Goal: Transaction & Acquisition: Obtain resource

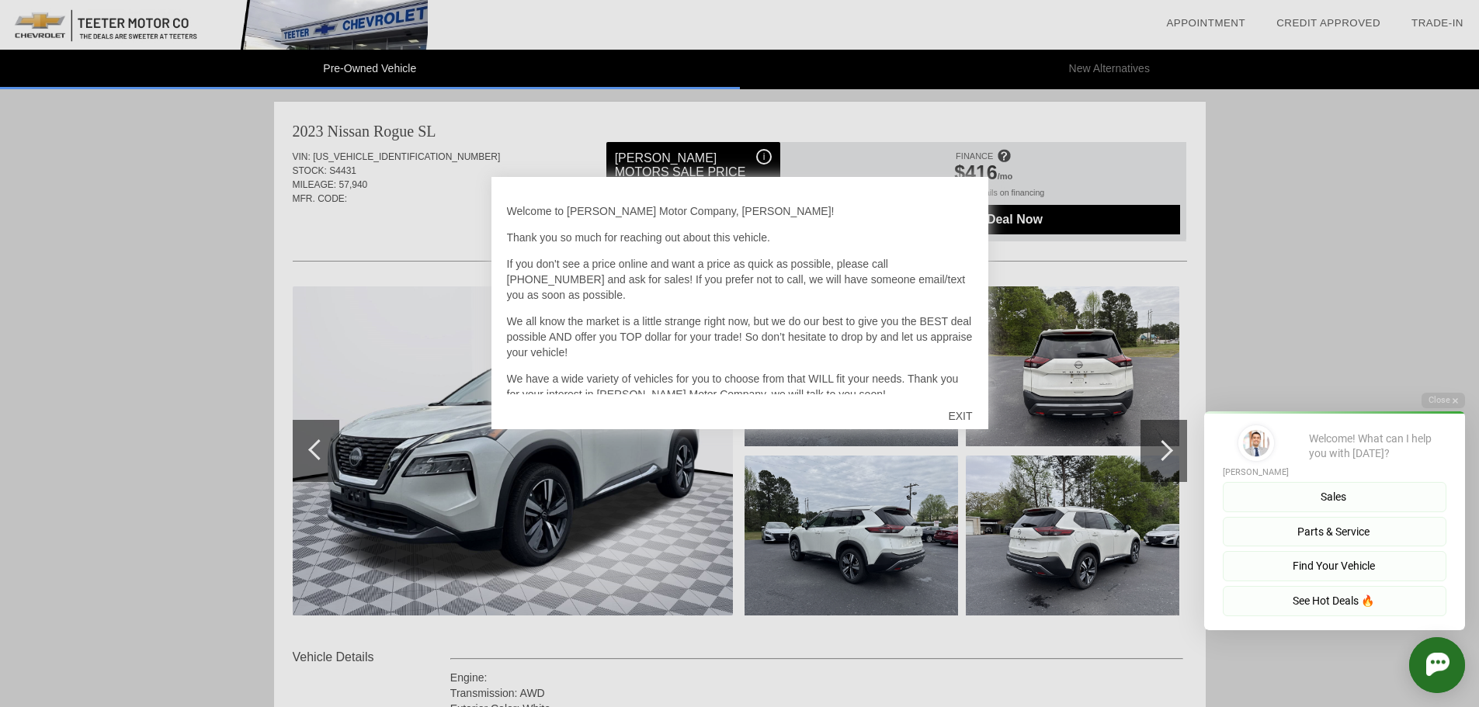
scroll to position [45, 0]
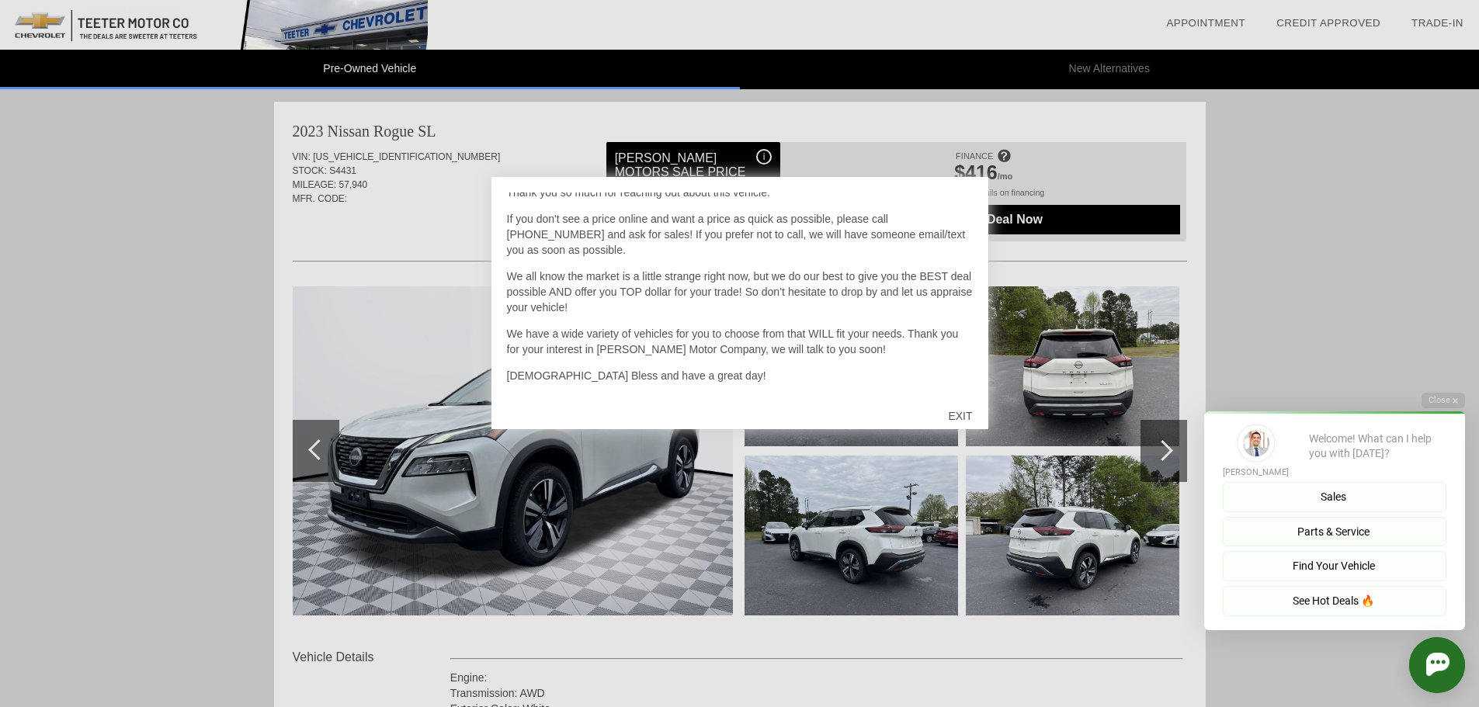
click at [963, 414] on div "EXIT" at bounding box center [960, 416] width 55 height 47
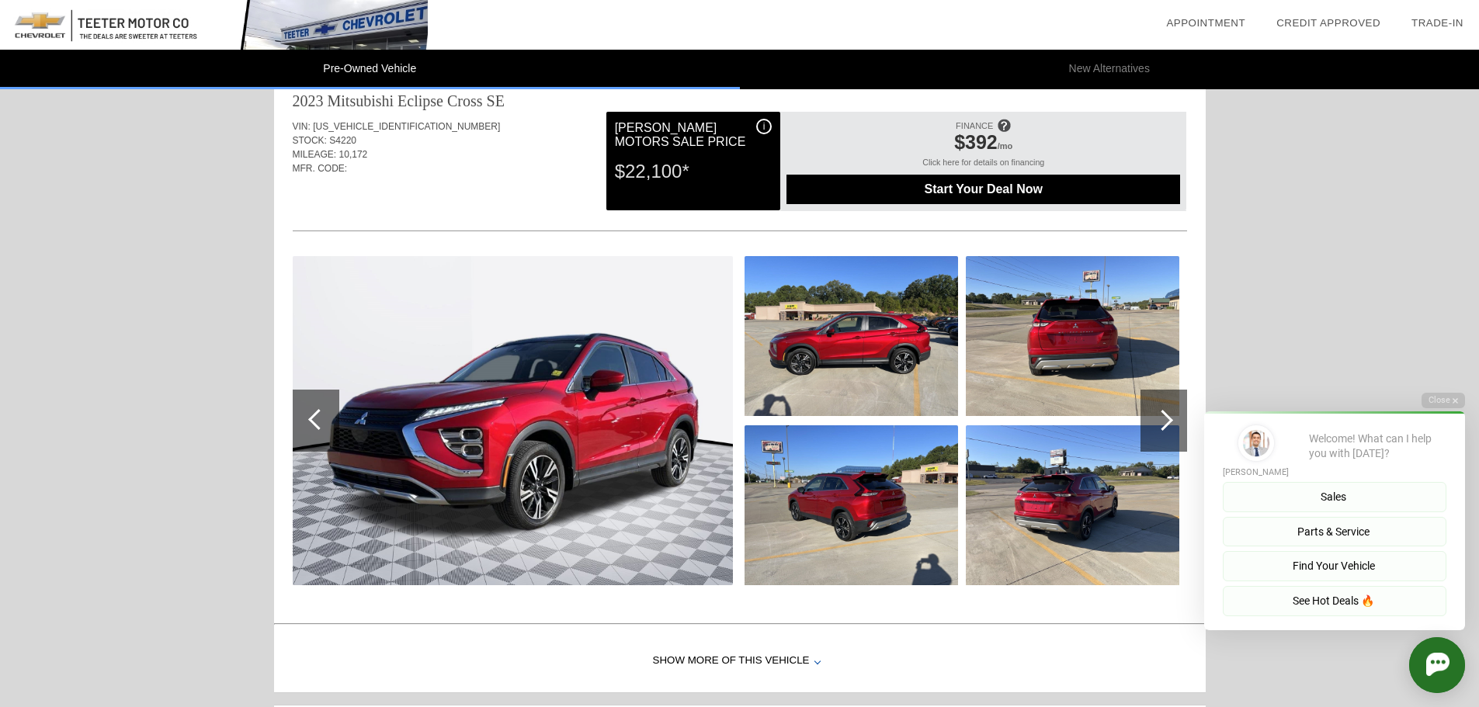
scroll to position [1087, 0]
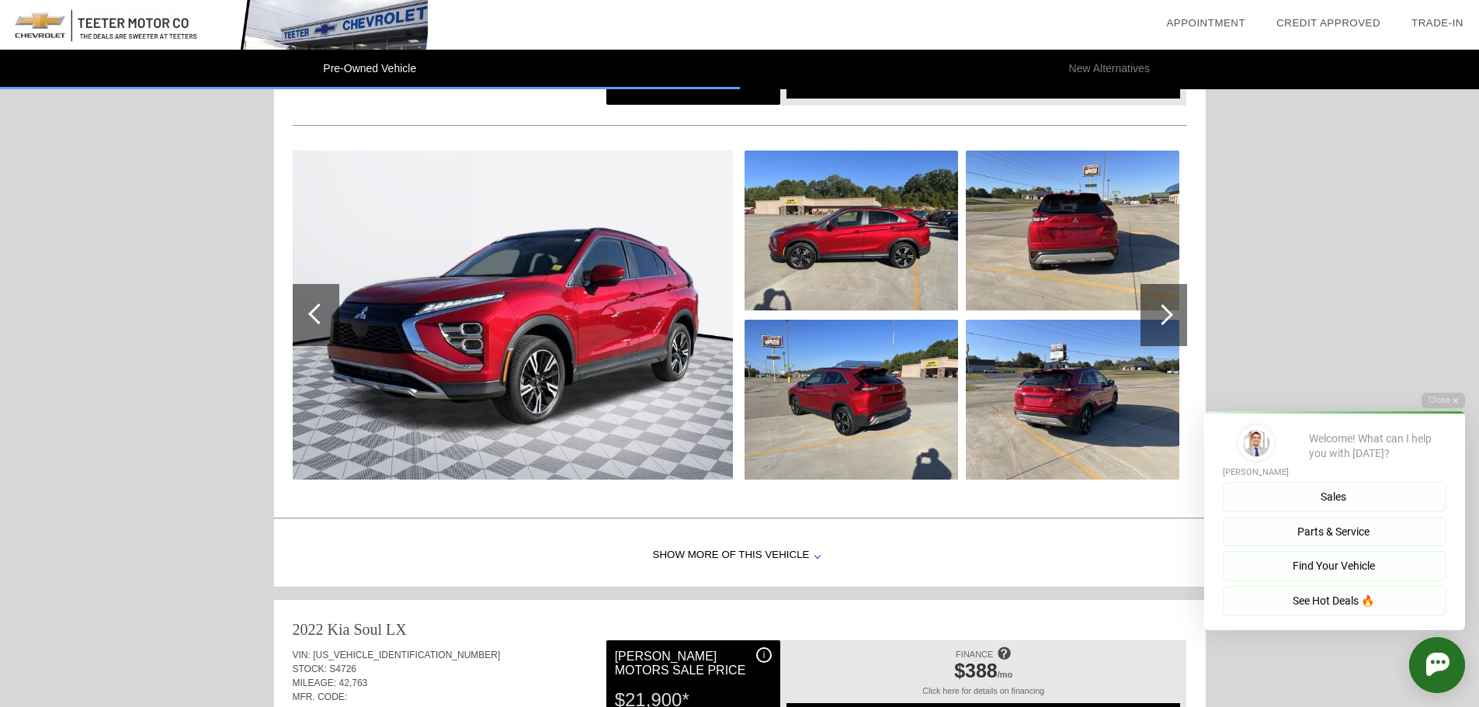
click at [554, 298] on img at bounding box center [513, 315] width 440 height 329
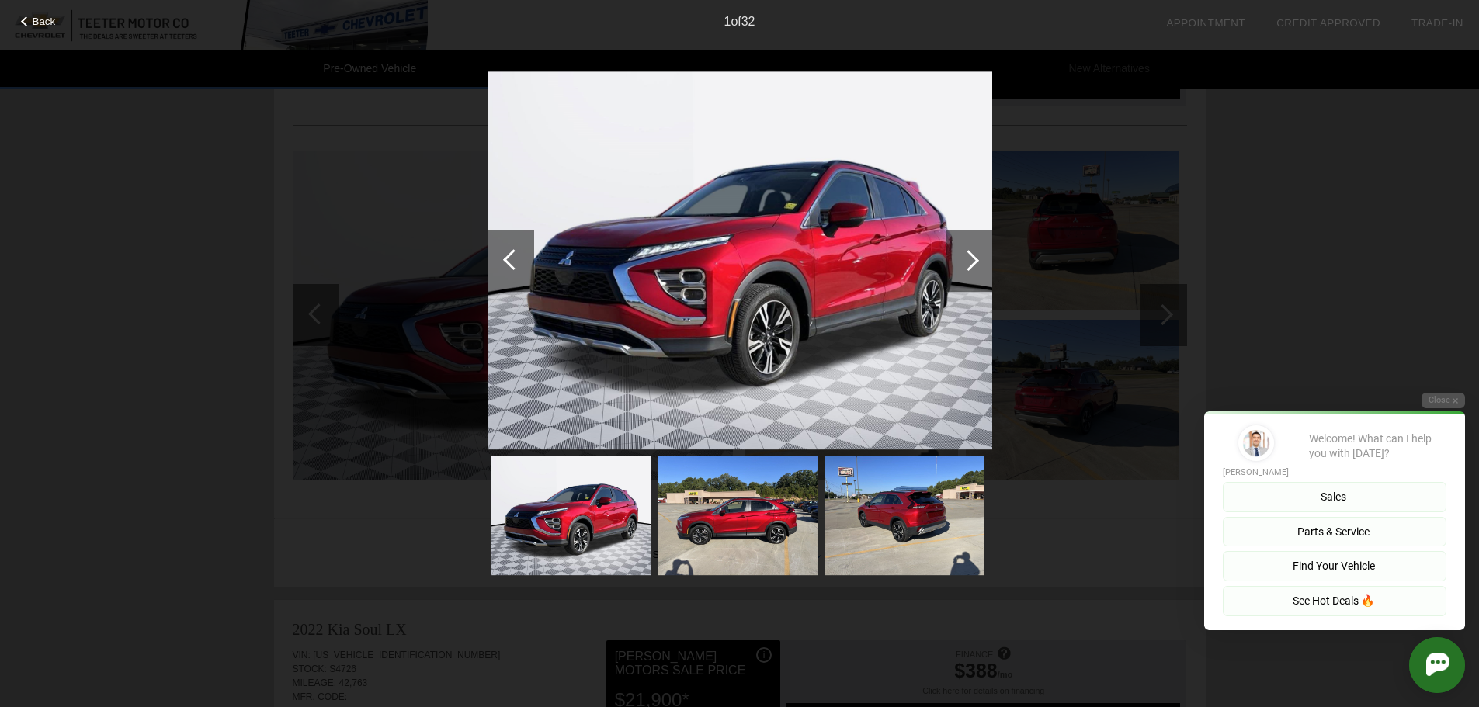
click at [972, 263] on div at bounding box center [968, 260] width 21 height 21
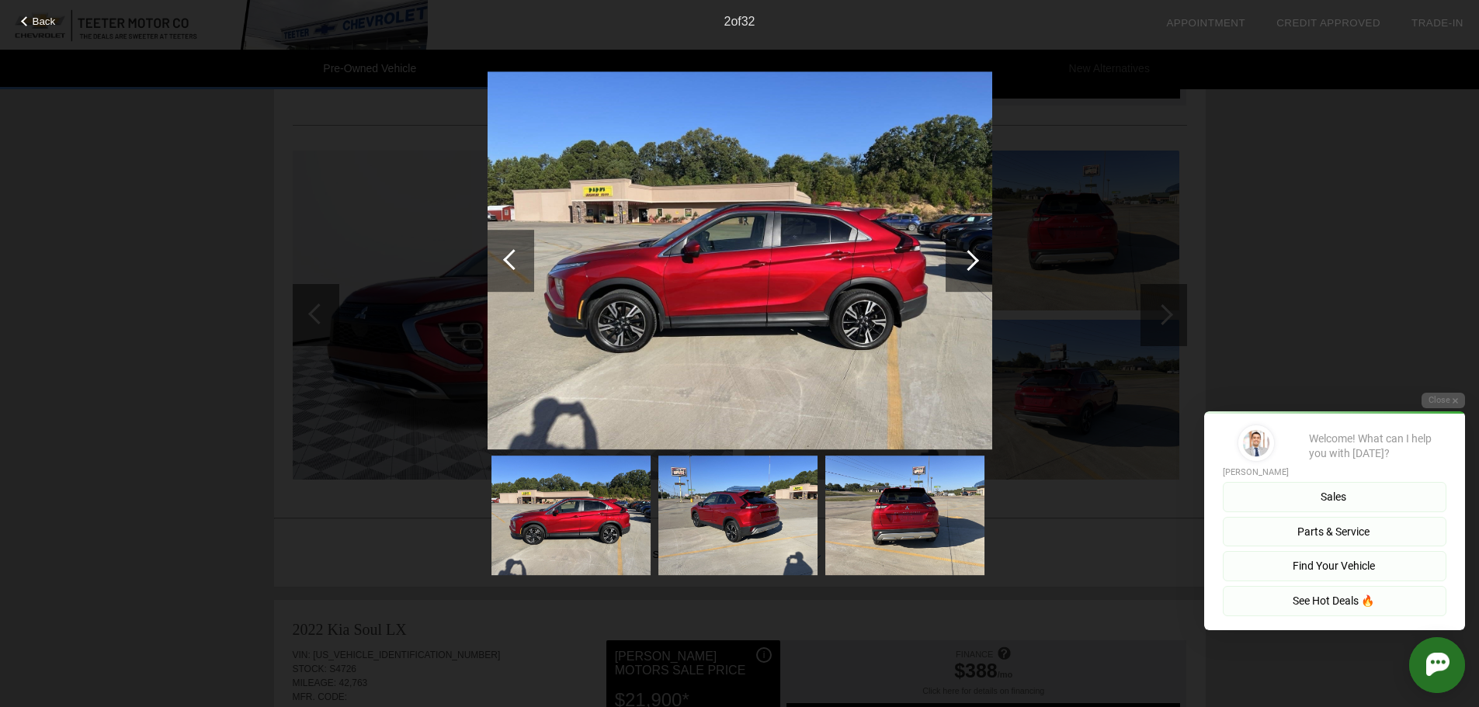
click at [971, 264] on div at bounding box center [968, 260] width 21 height 21
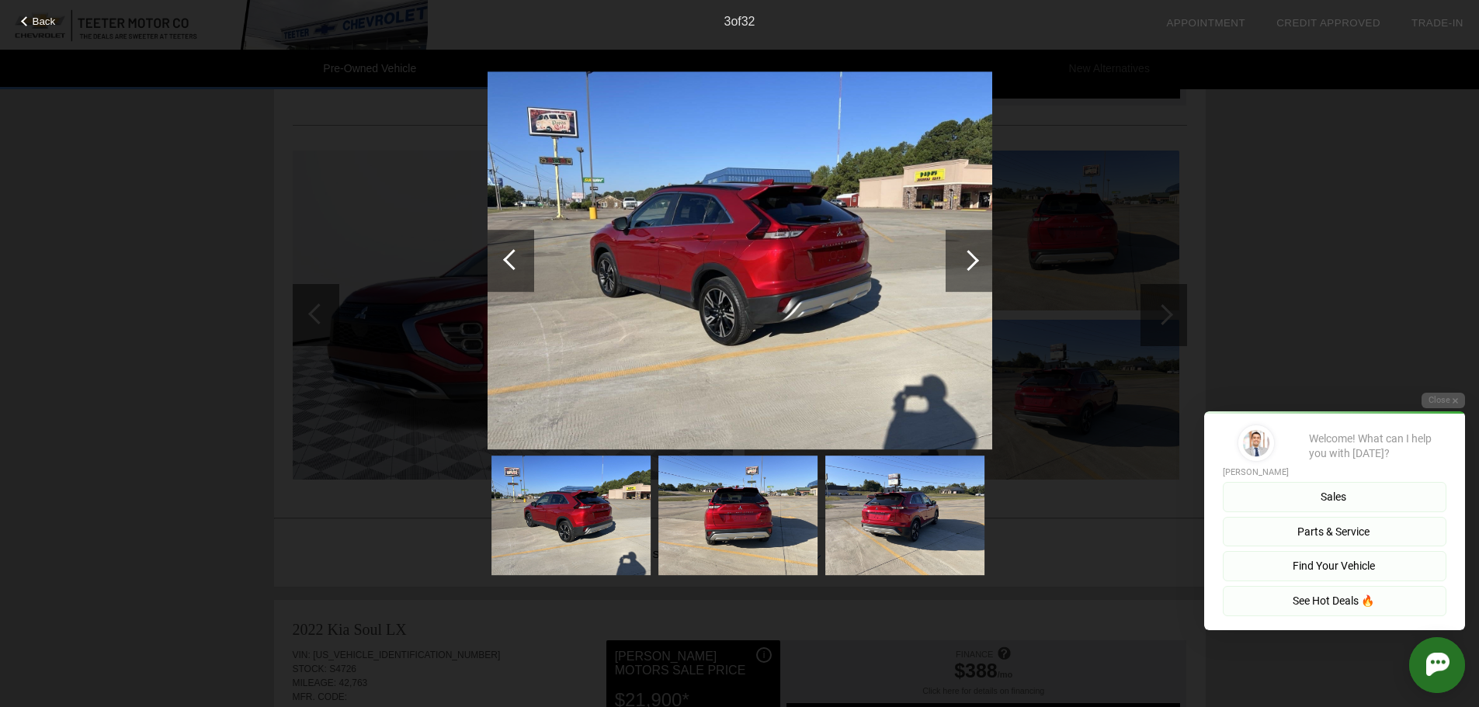
click at [971, 264] on div at bounding box center [968, 260] width 21 height 21
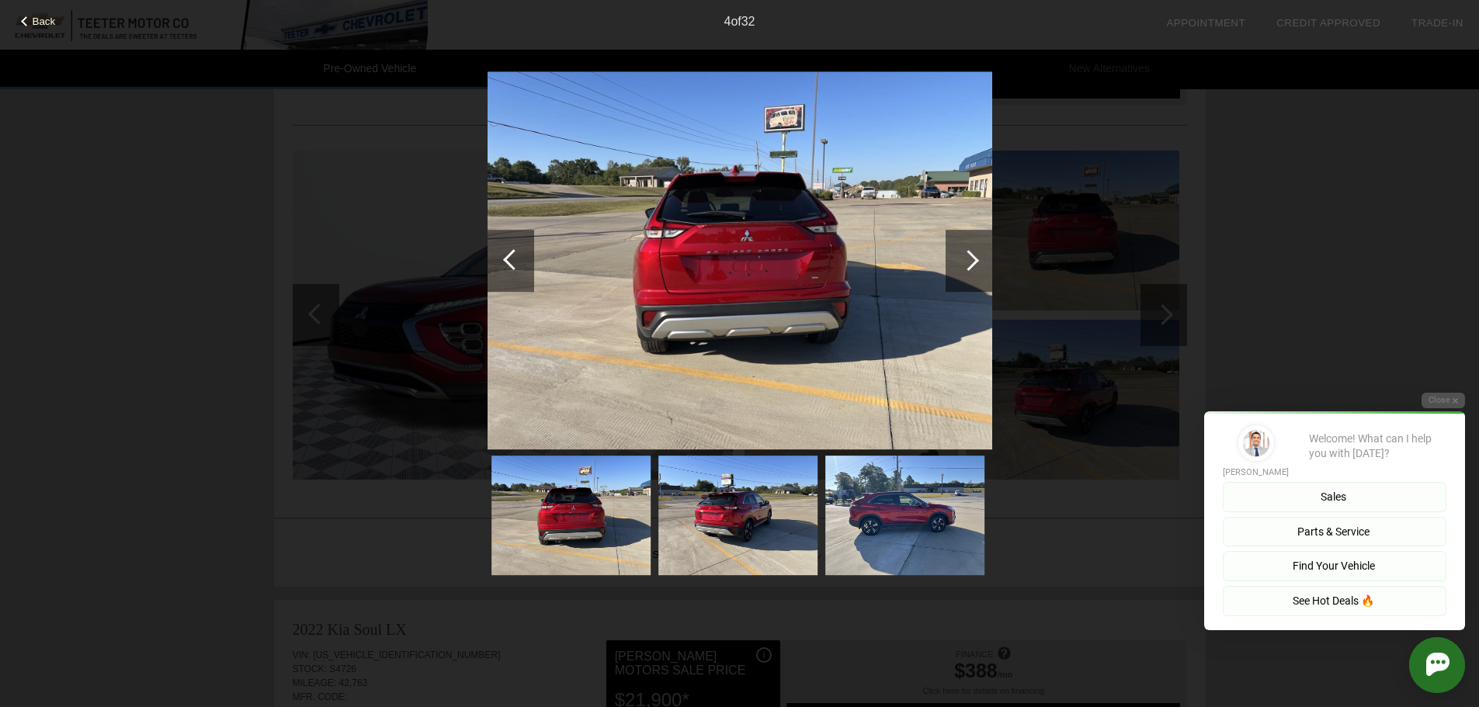
click at [971, 264] on div at bounding box center [968, 260] width 21 height 21
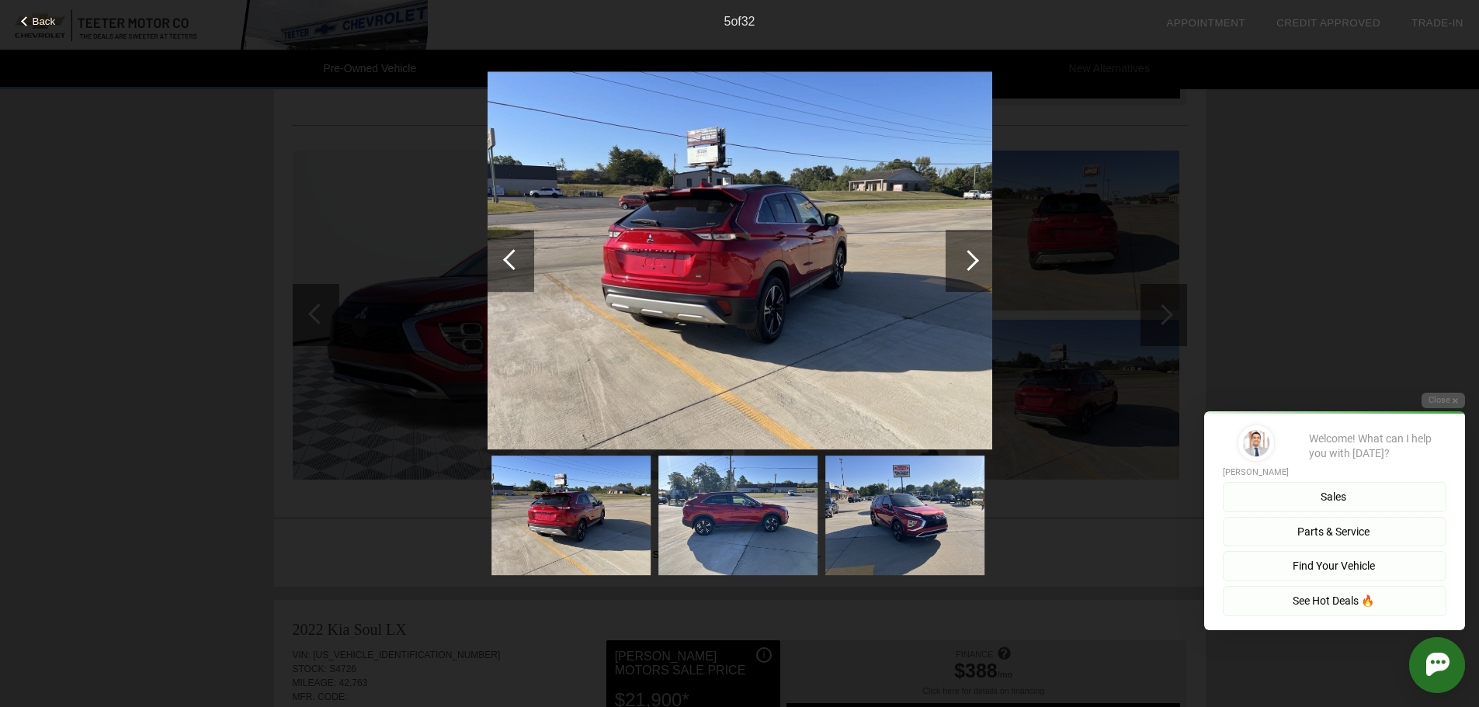
click at [969, 264] on div at bounding box center [968, 260] width 21 height 21
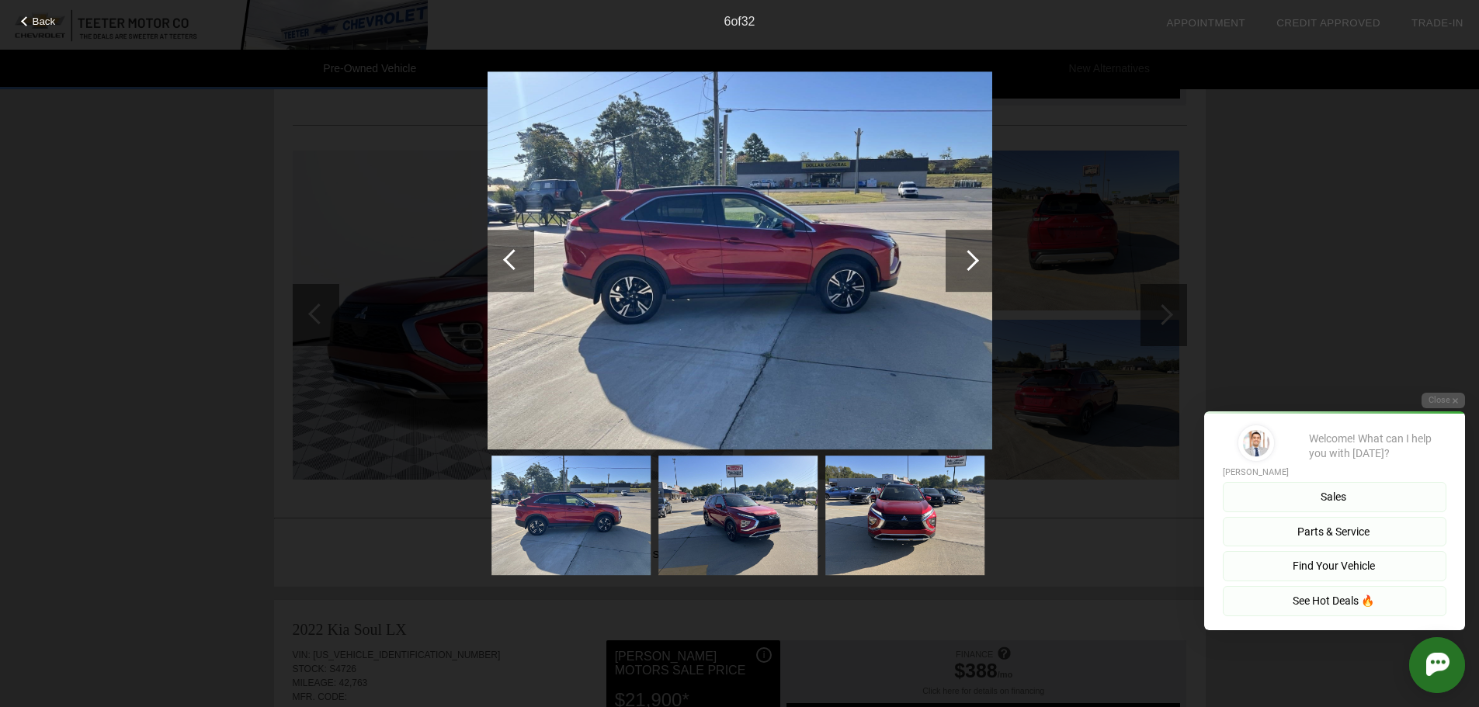
click at [969, 264] on div at bounding box center [968, 260] width 21 height 21
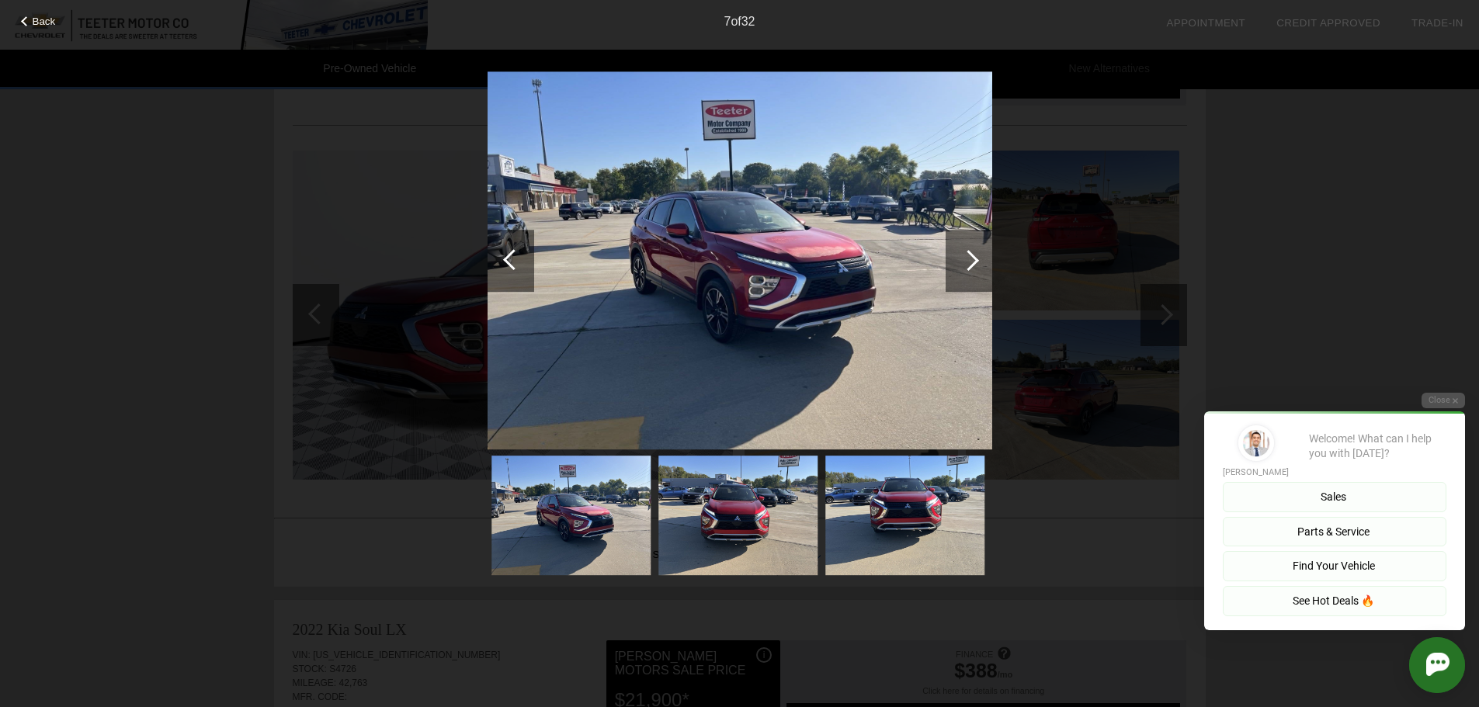
click at [969, 264] on div at bounding box center [968, 260] width 21 height 21
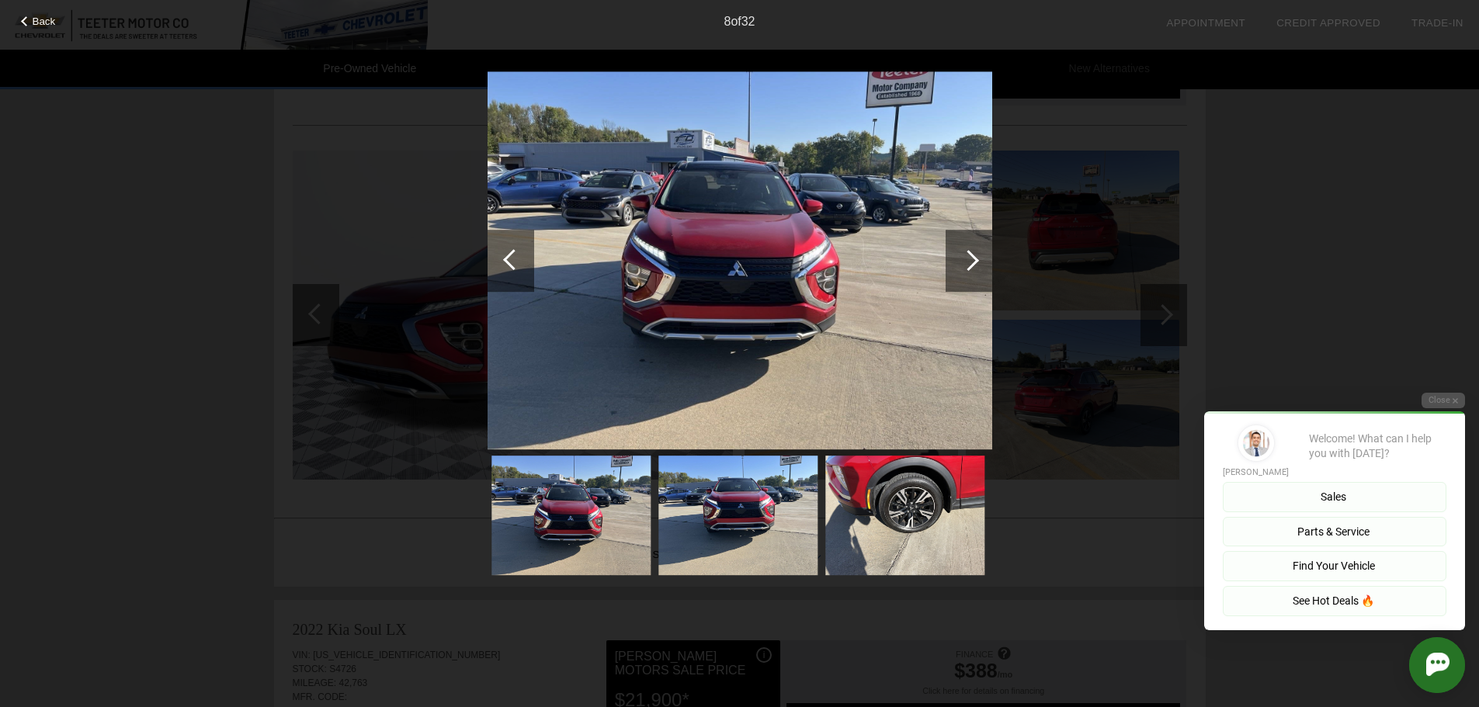
click at [969, 264] on div at bounding box center [968, 260] width 21 height 21
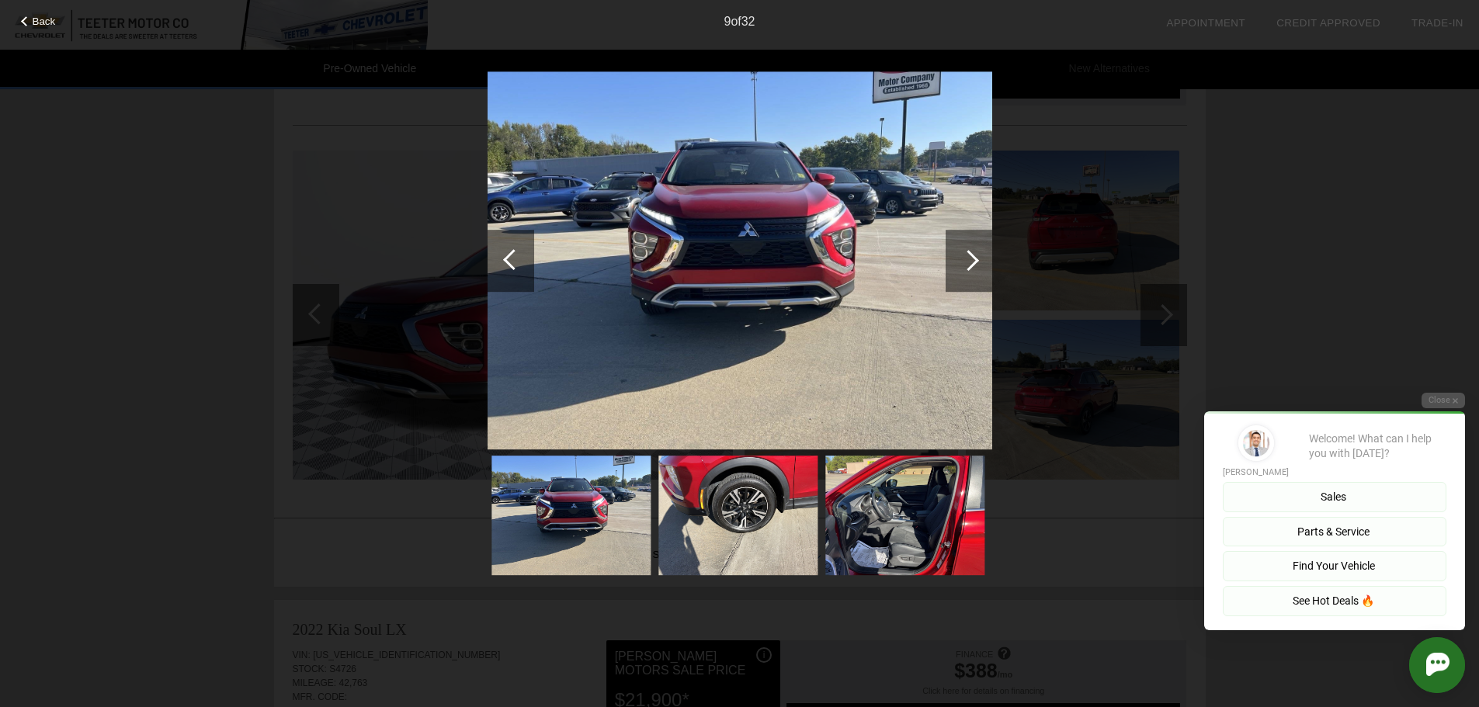
click at [969, 264] on div at bounding box center [968, 260] width 21 height 21
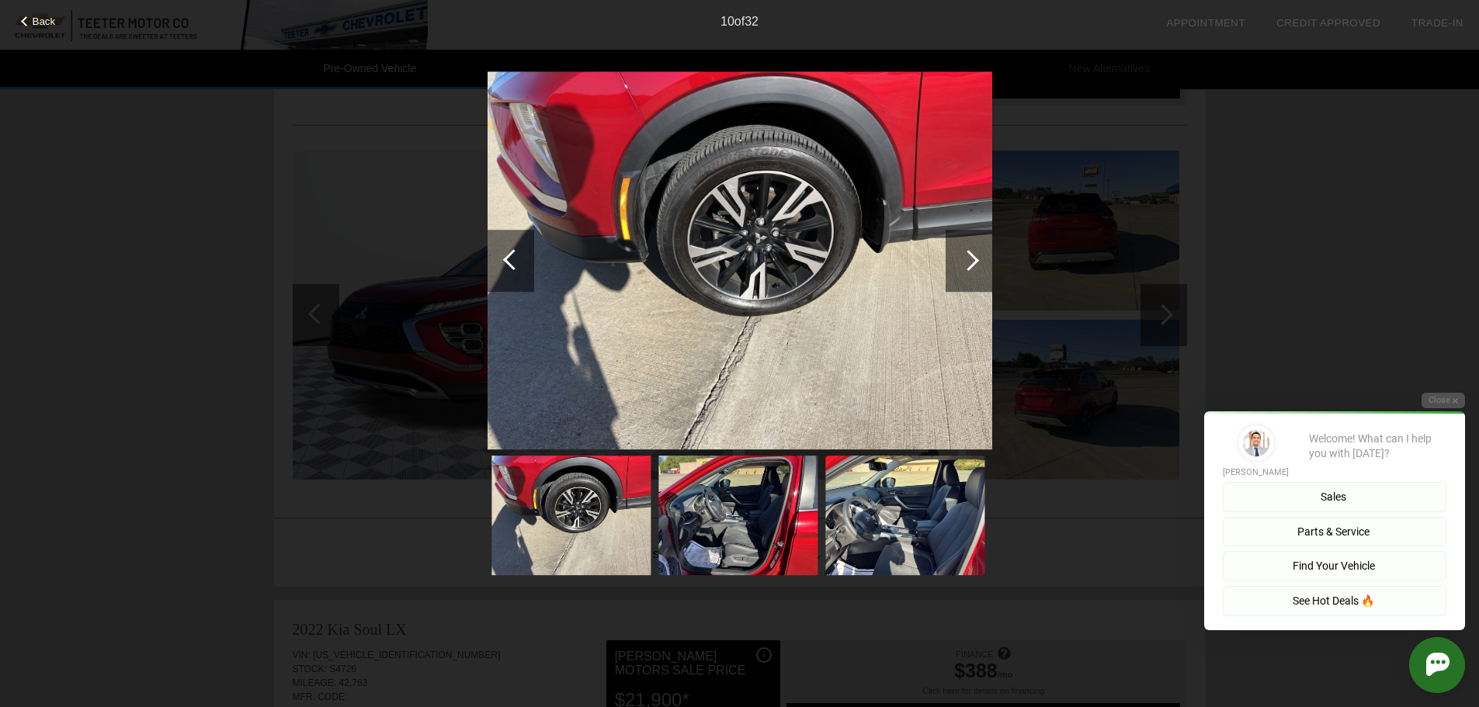
click at [967, 259] on div at bounding box center [968, 260] width 21 height 21
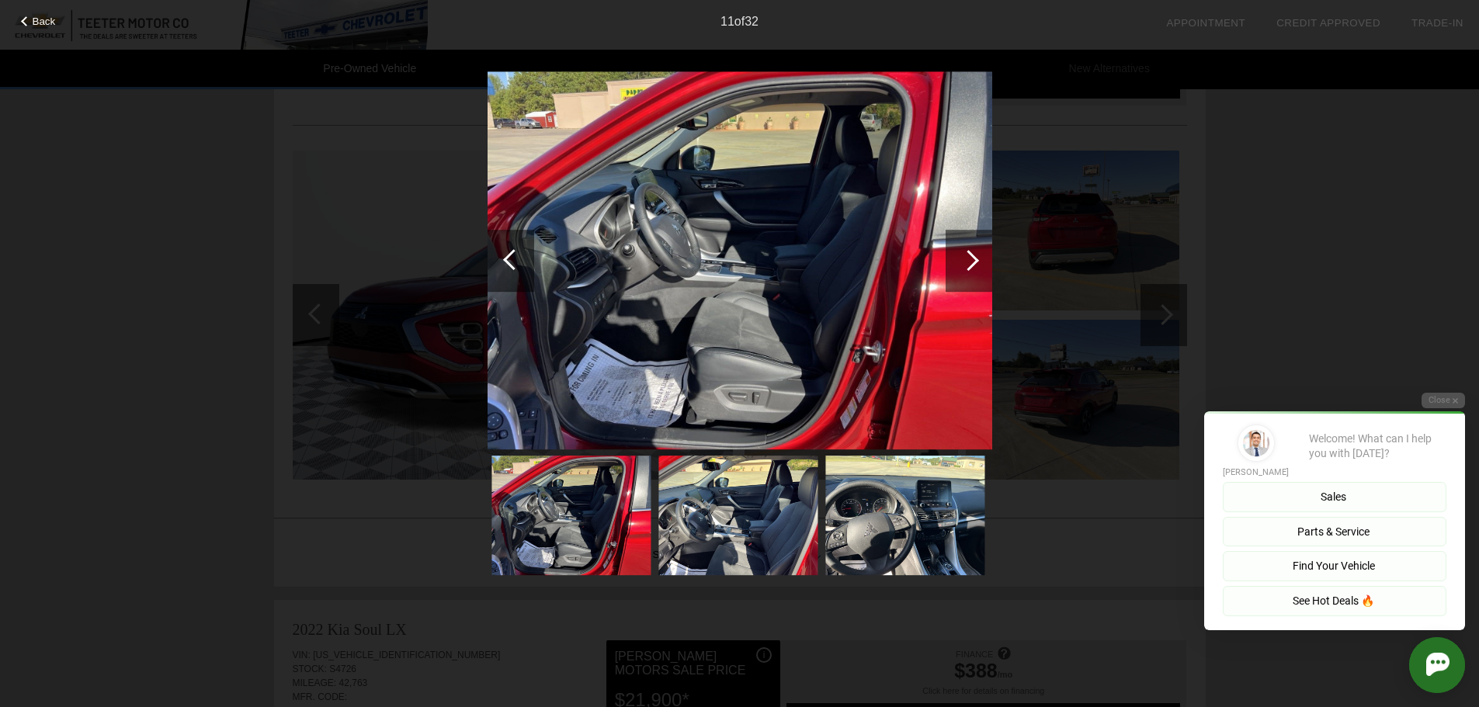
click at [967, 259] on div at bounding box center [968, 260] width 21 height 21
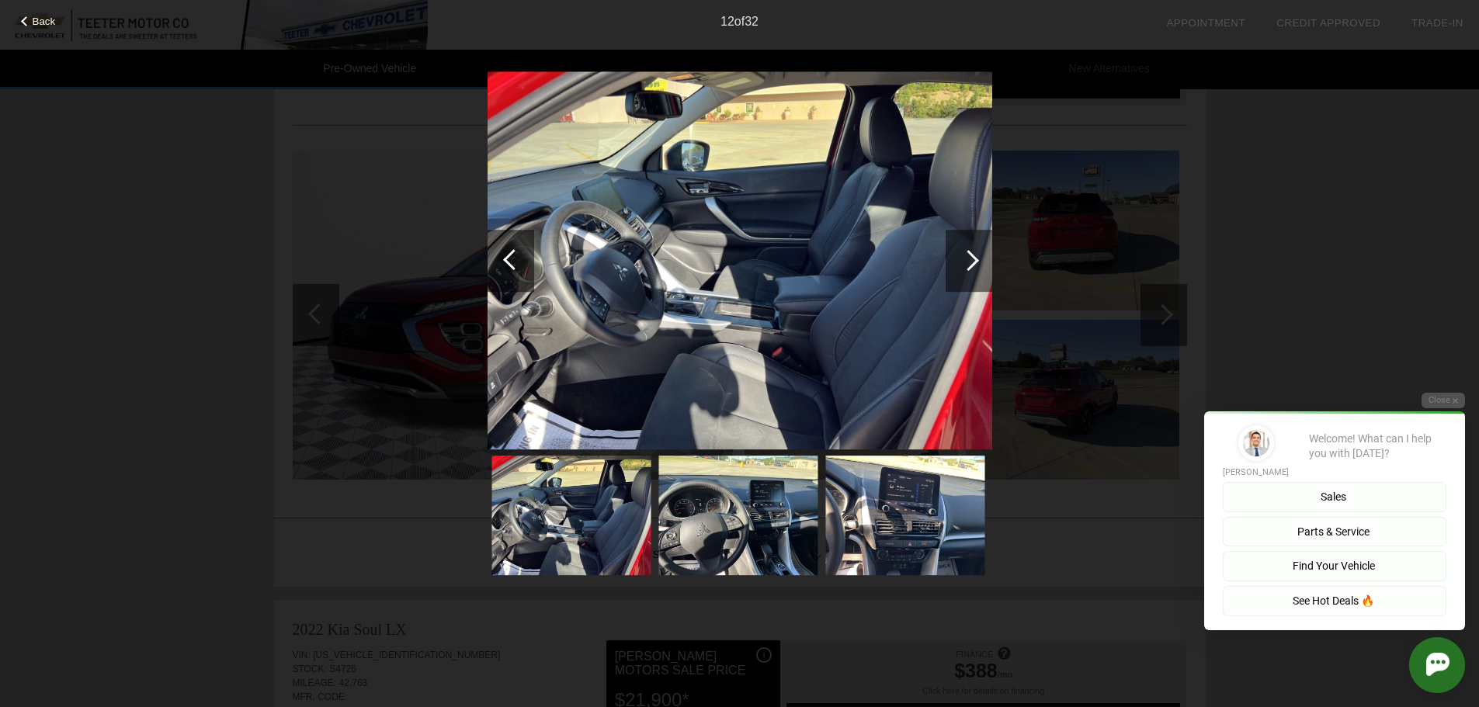
click at [967, 259] on div at bounding box center [968, 260] width 21 height 21
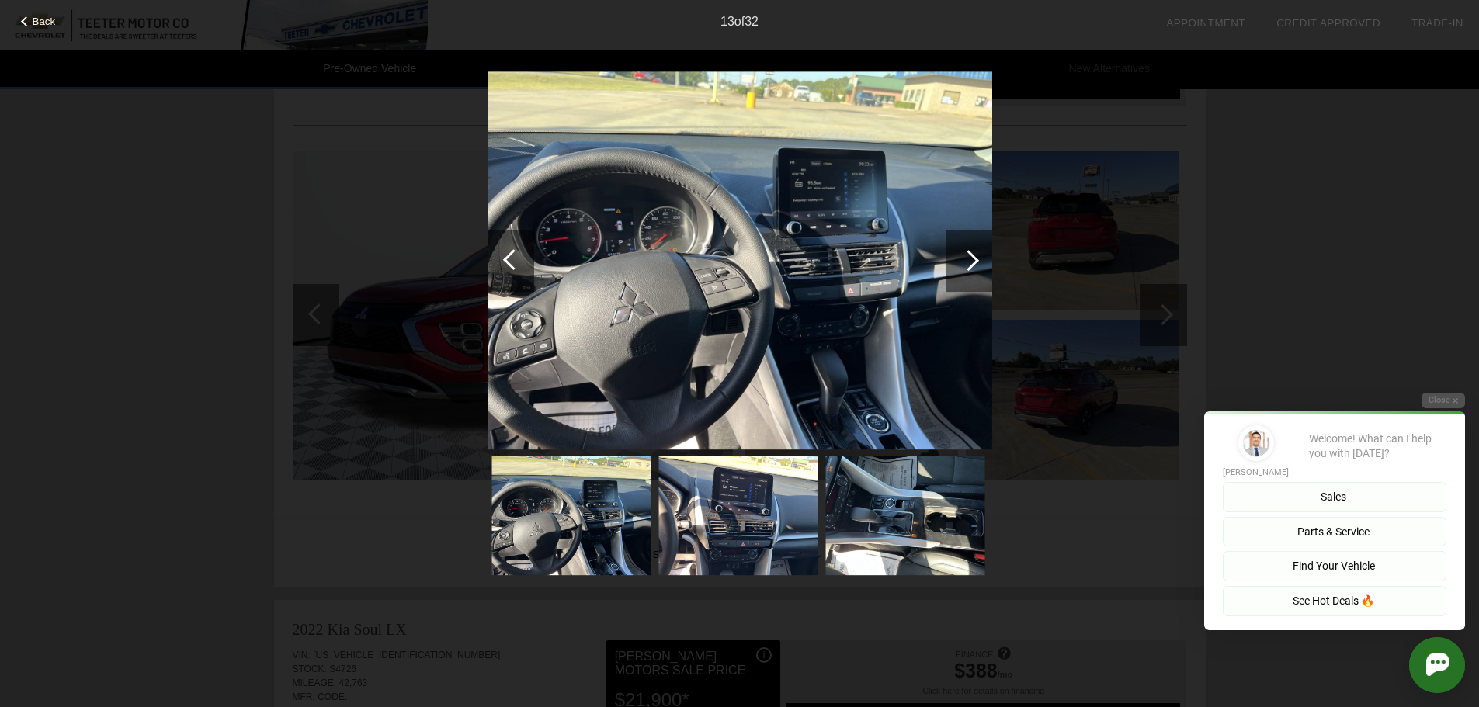
click at [967, 259] on div at bounding box center [968, 260] width 21 height 21
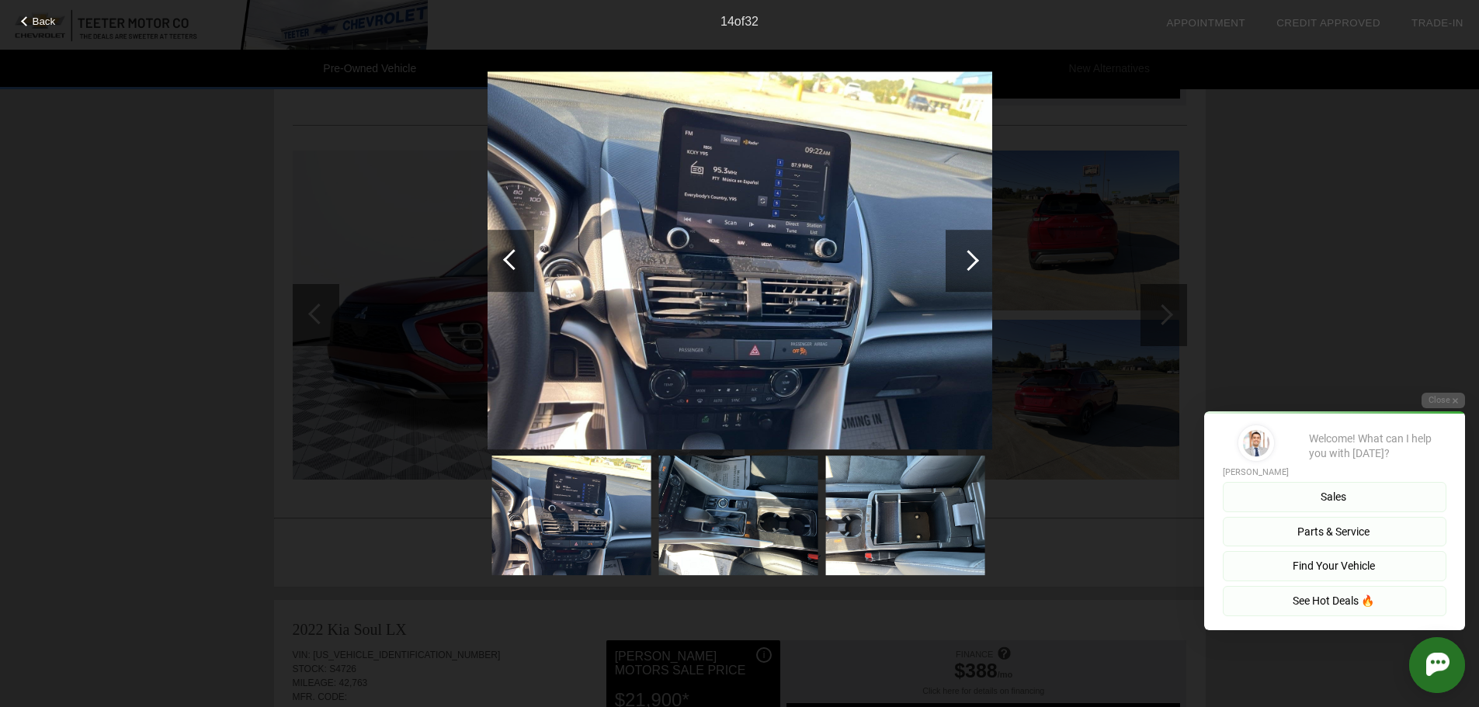
click at [967, 259] on div at bounding box center [968, 260] width 21 height 21
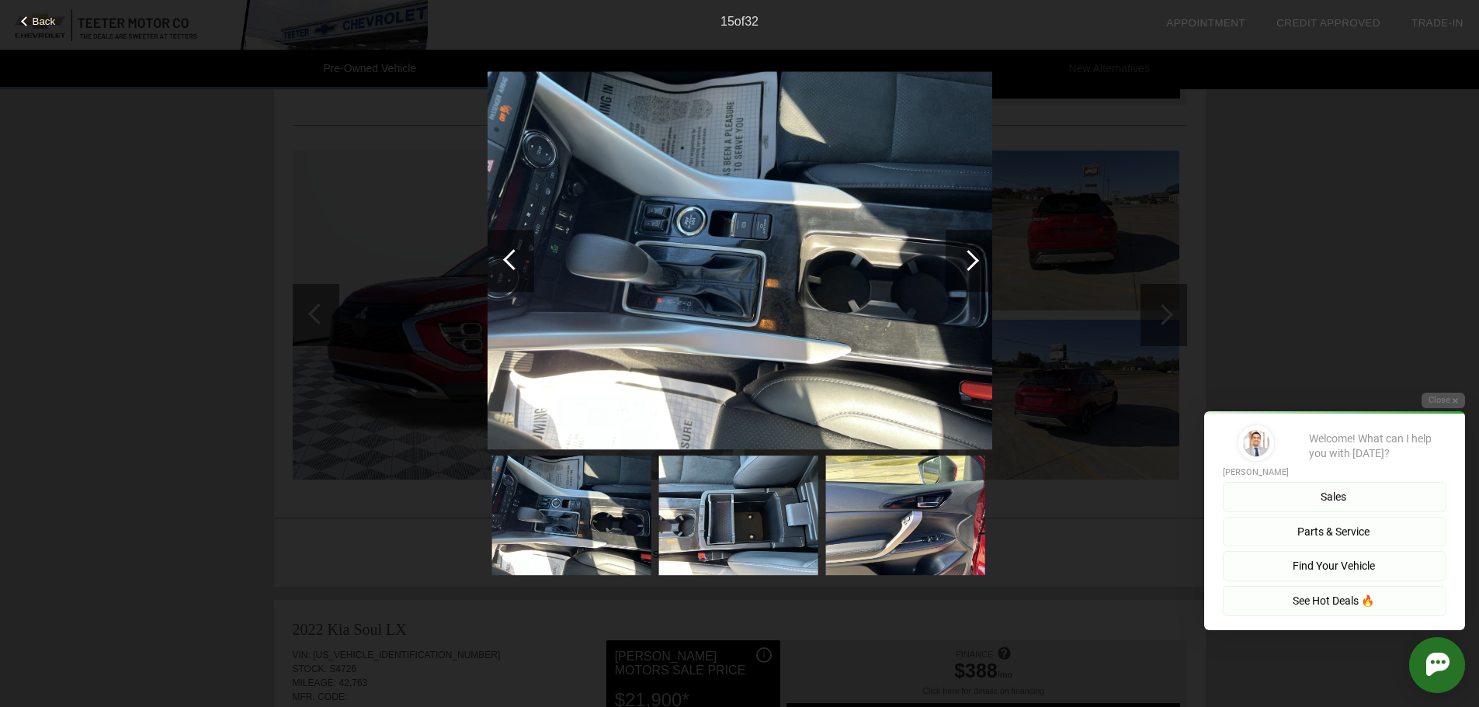
click at [967, 259] on div at bounding box center [968, 260] width 21 height 21
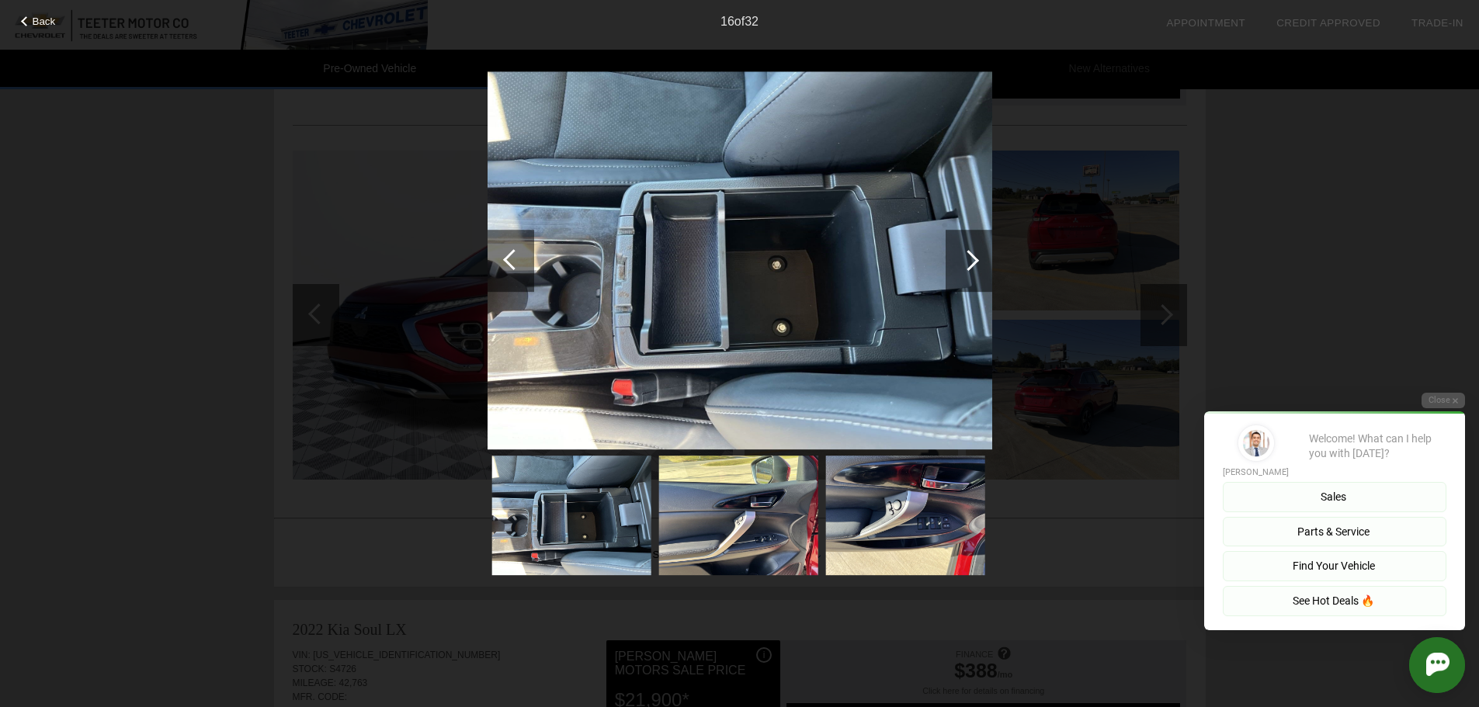
click at [967, 259] on div at bounding box center [968, 260] width 21 height 21
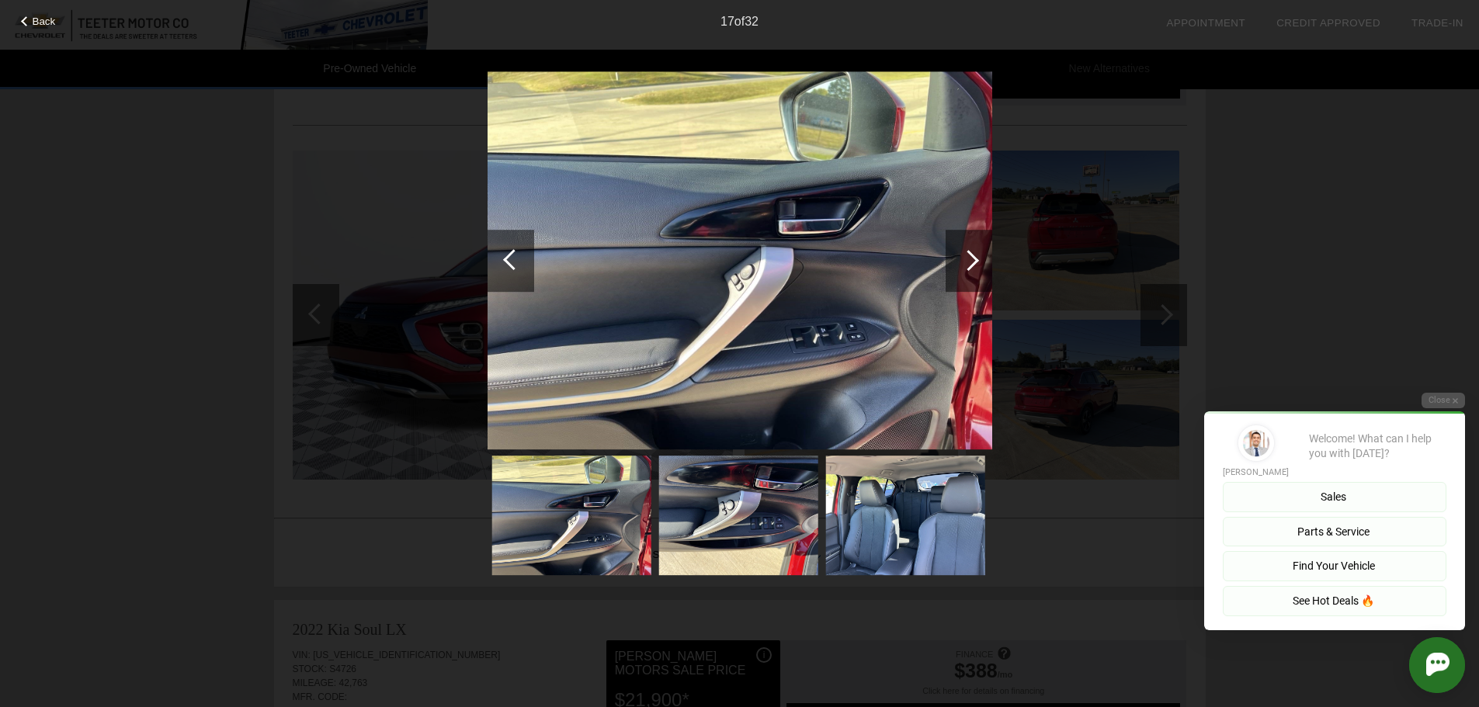
click at [967, 259] on div at bounding box center [968, 260] width 21 height 21
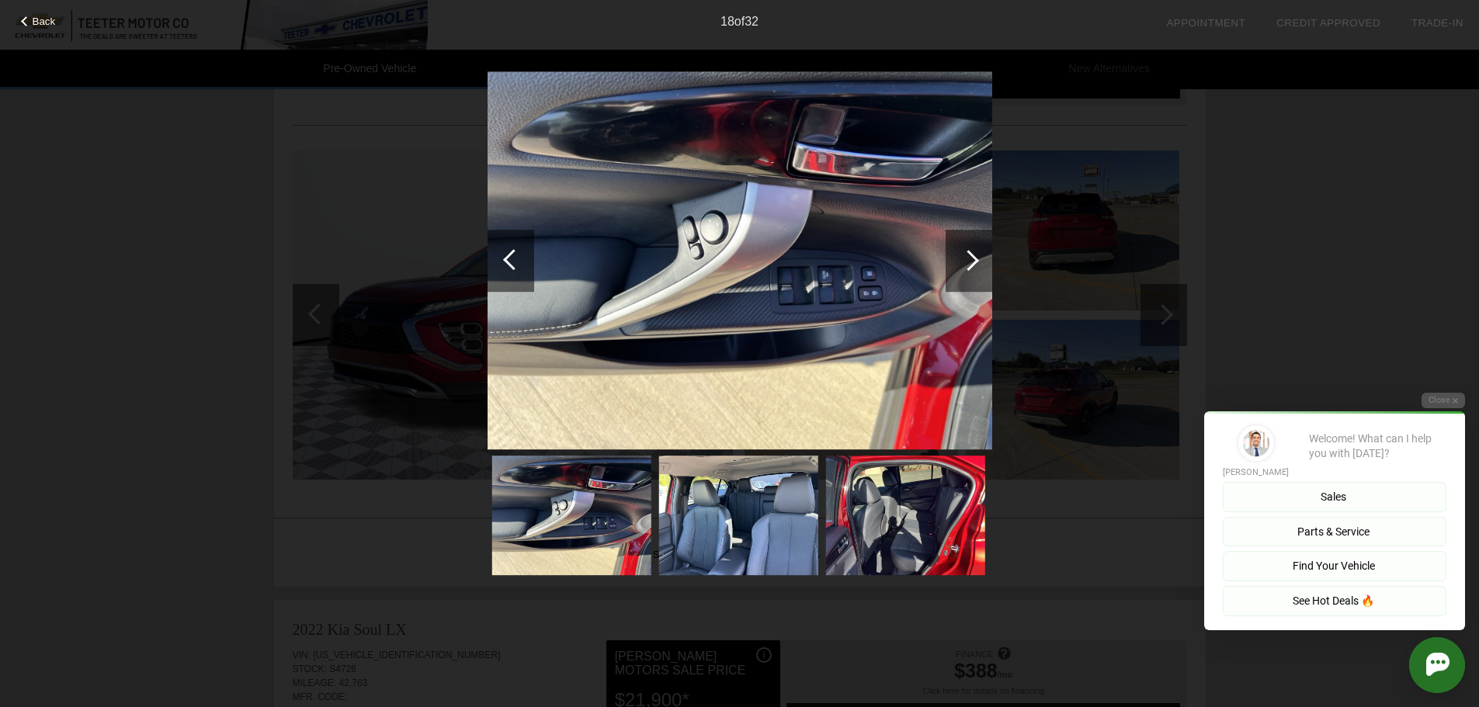
click at [967, 259] on div at bounding box center [968, 260] width 21 height 21
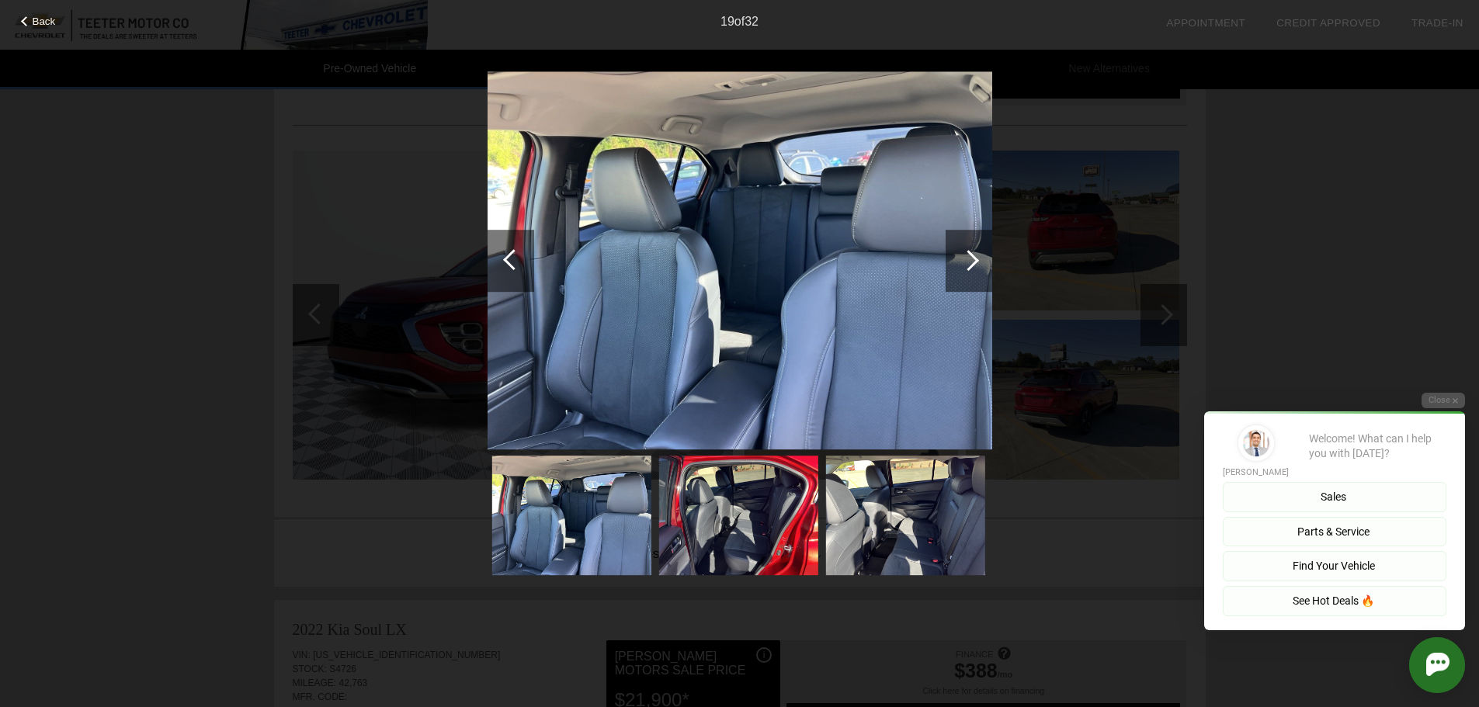
click at [967, 259] on div at bounding box center [968, 260] width 21 height 21
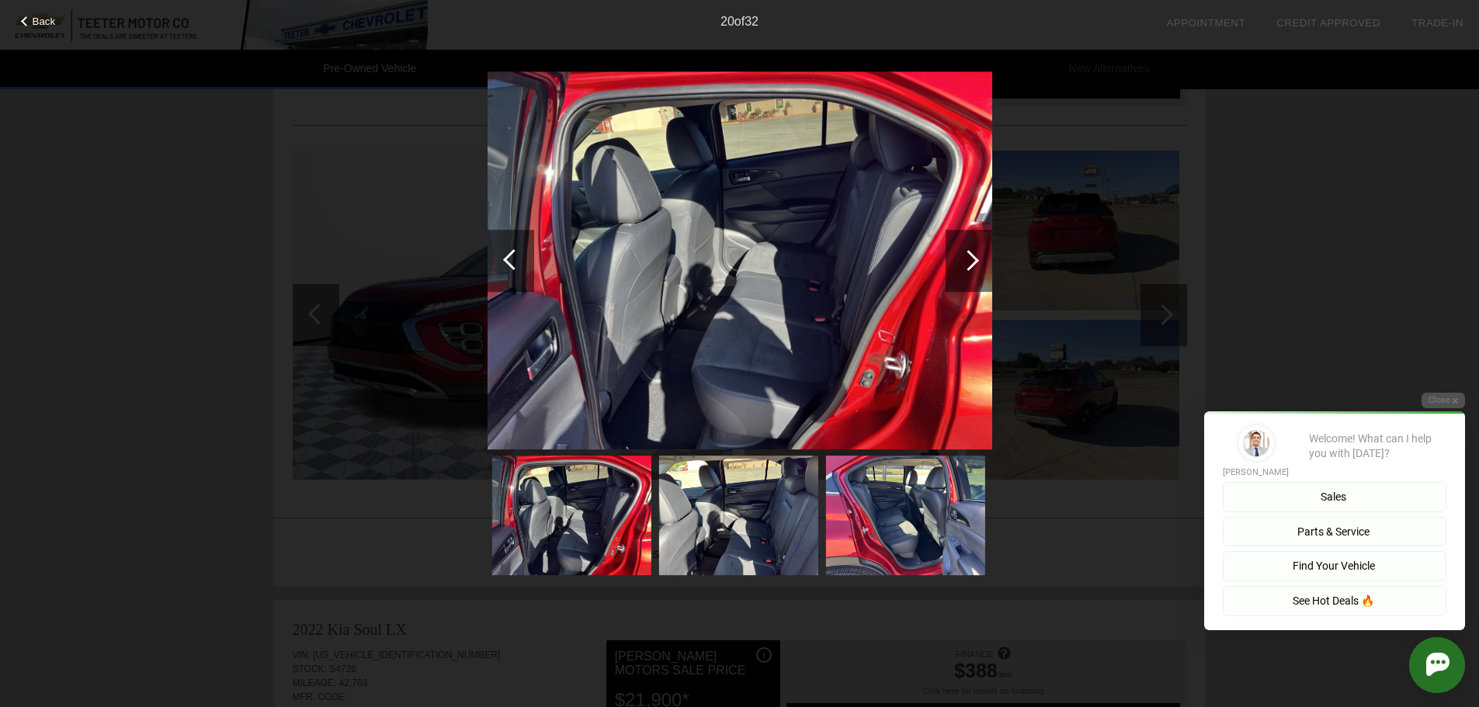
click at [967, 259] on div at bounding box center [968, 260] width 21 height 21
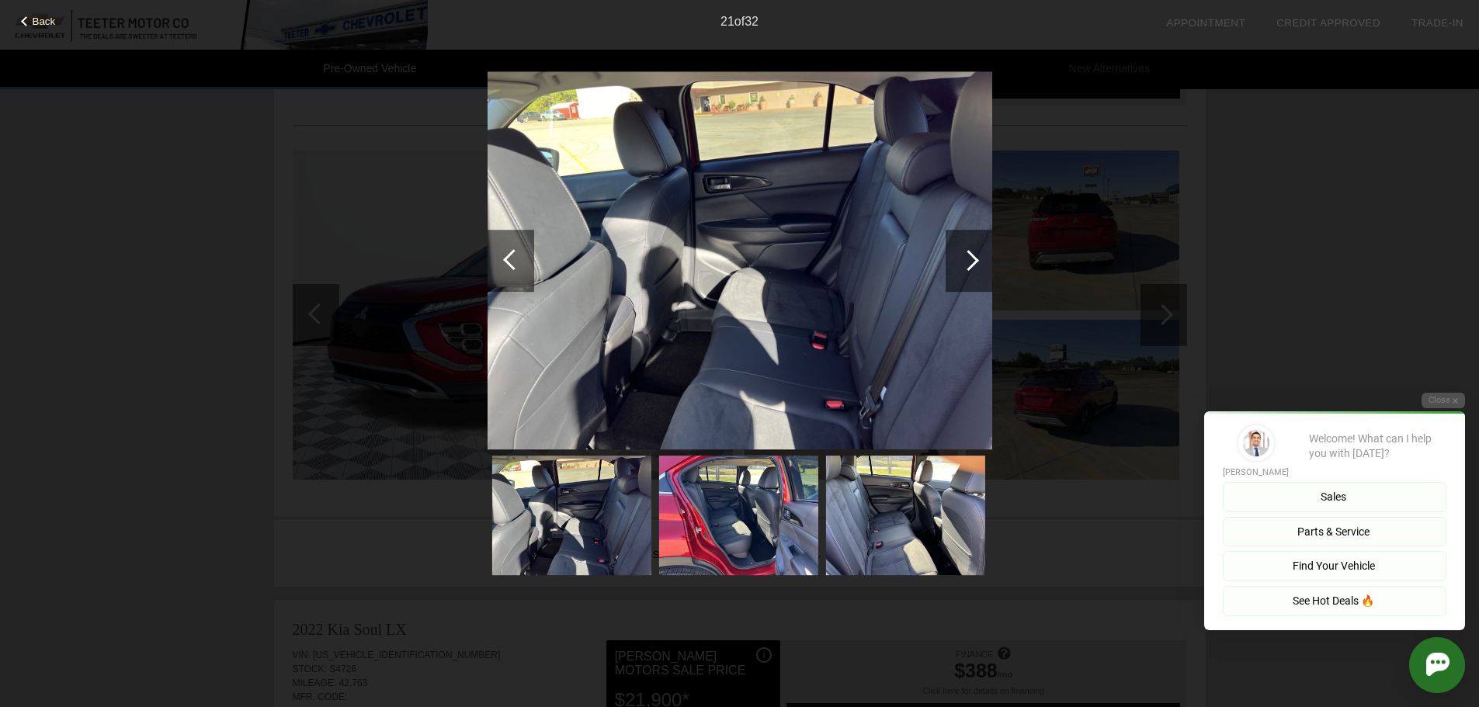
click at [967, 259] on div at bounding box center [968, 260] width 21 height 21
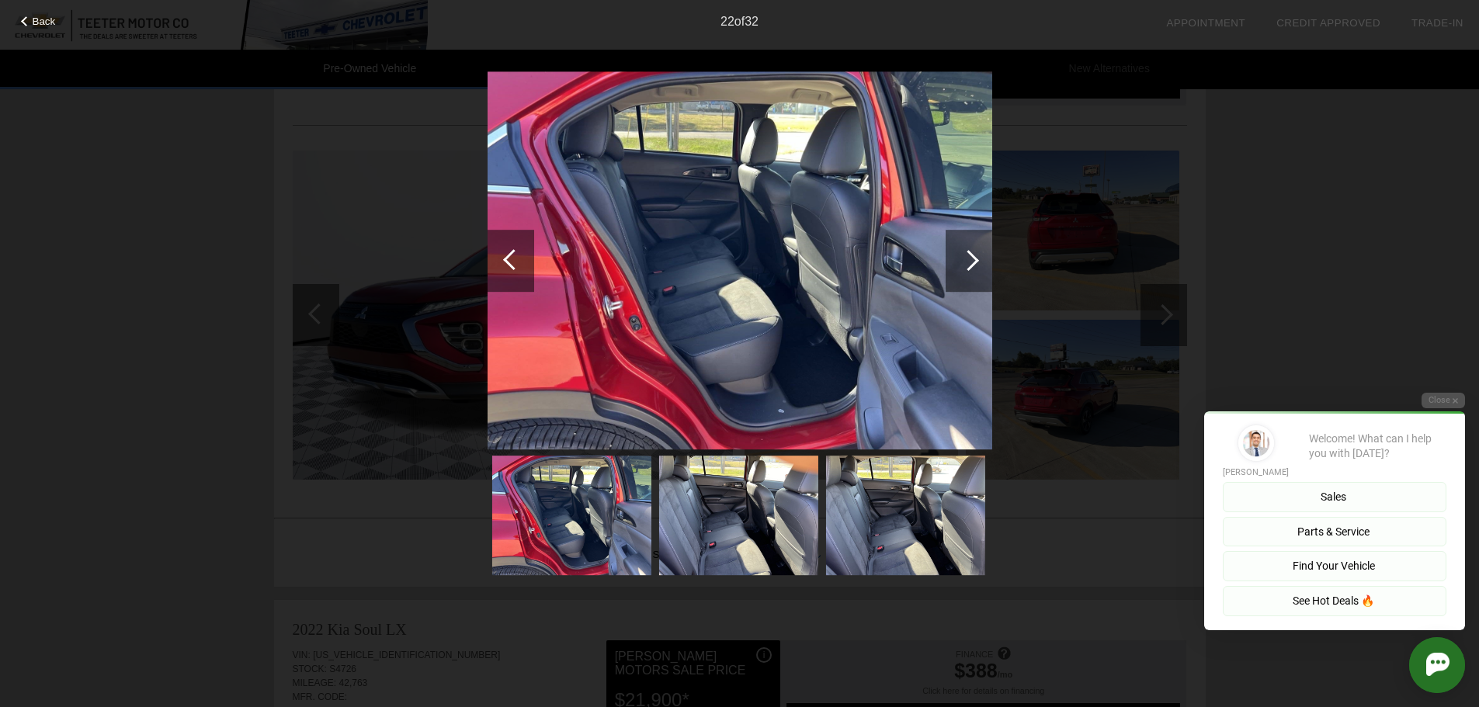
click at [967, 259] on div at bounding box center [968, 260] width 21 height 21
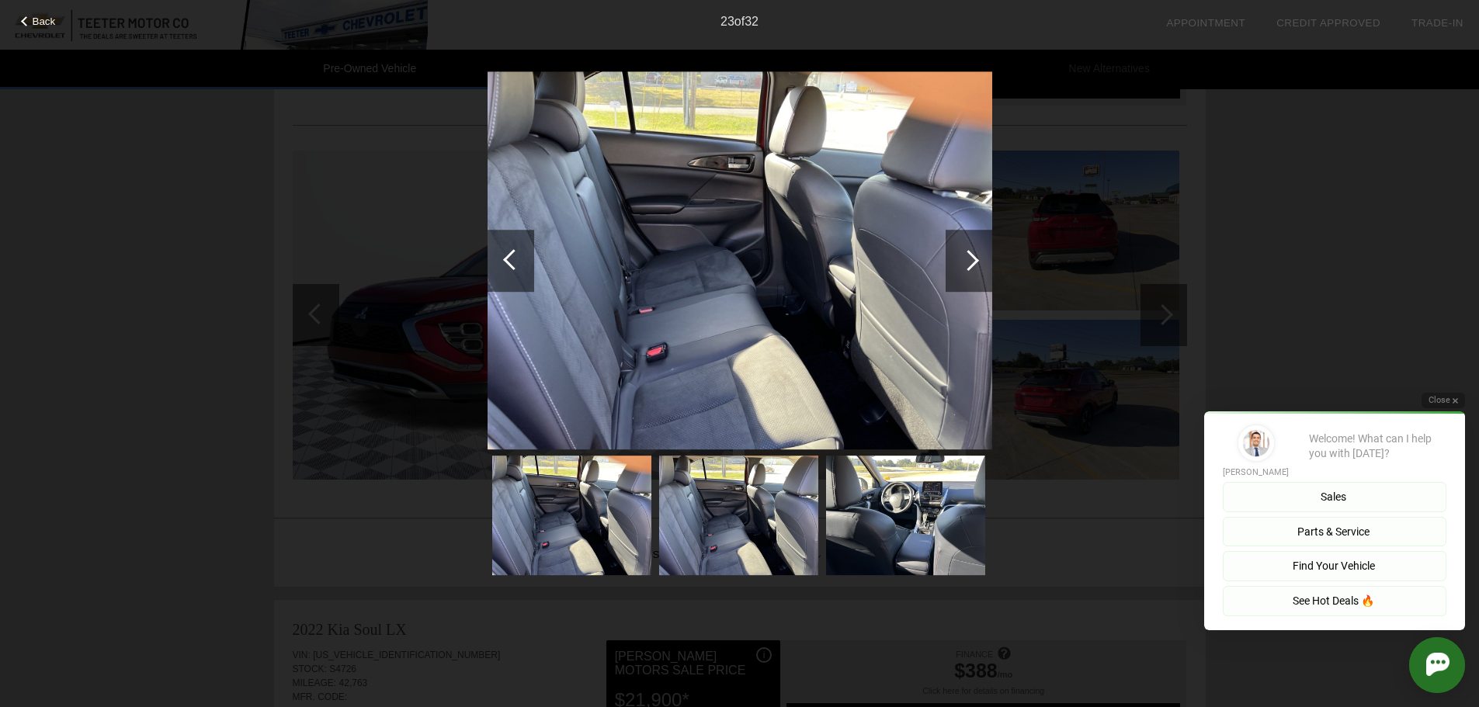
click at [1438, 402] on button "Close" at bounding box center [1443, 400] width 43 height 15
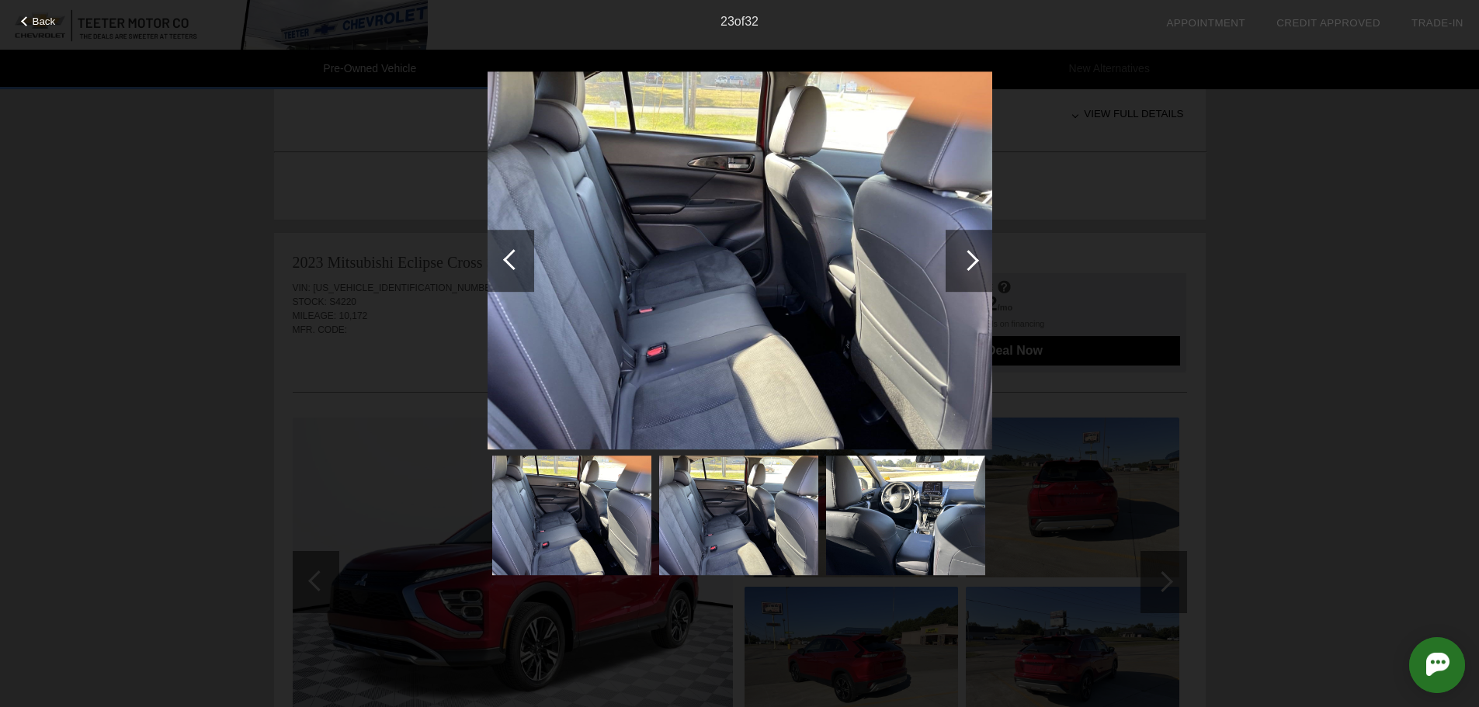
scroll to position [777, 0]
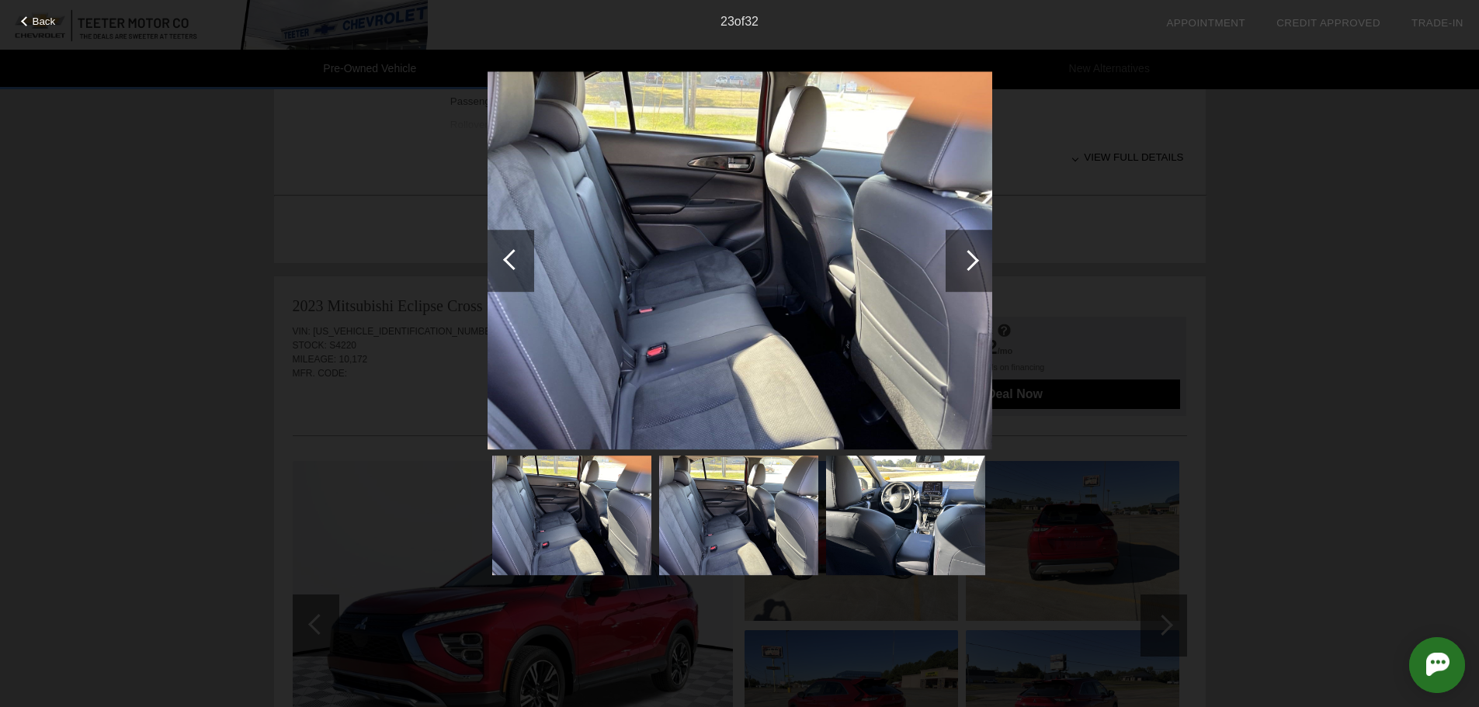
click at [41, 25] on span "Back" at bounding box center [44, 22] width 23 height 12
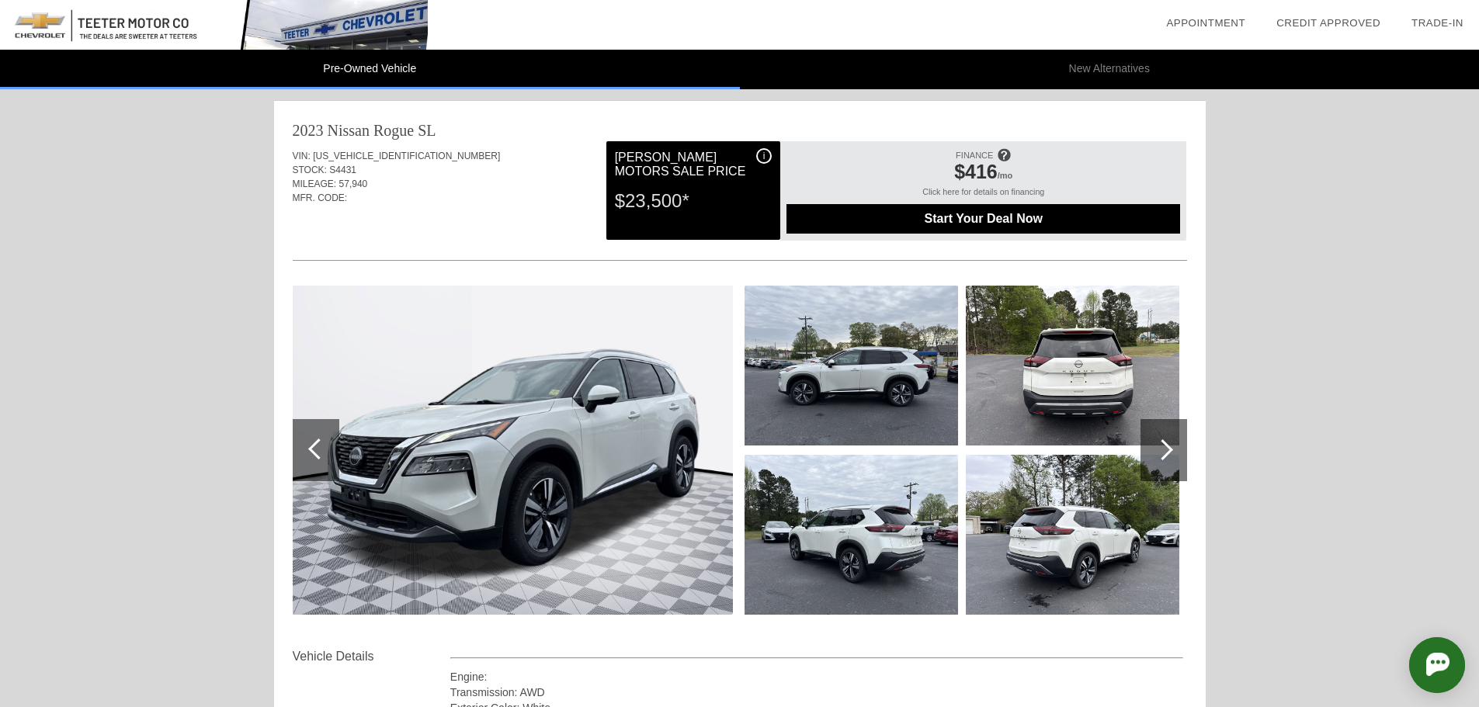
scroll to position [0, 0]
click at [1444, 20] on link "Trade-In" at bounding box center [1438, 23] width 52 height 12
